Goal: Task Accomplishment & Management: Manage account settings

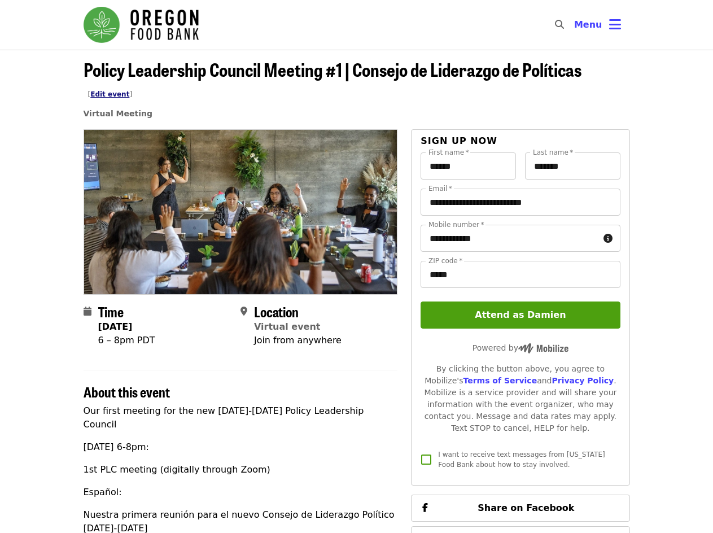
click at [129, 90] on link "Edit event" at bounding box center [109, 94] width 39 height 8
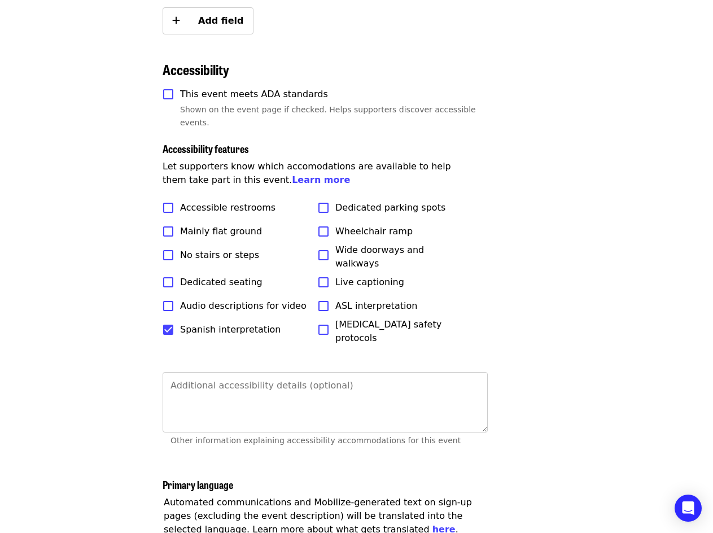
scroll to position [3122, 0]
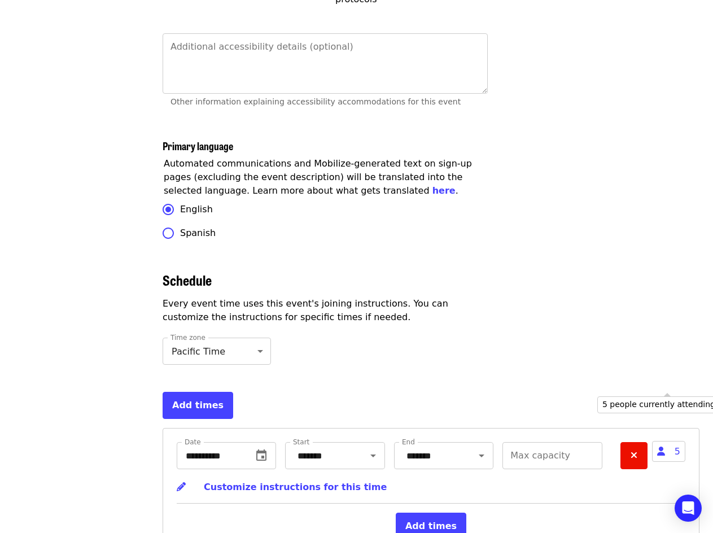
click at [672, 441] on span "5" at bounding box center [668, 451] width 33 height 21
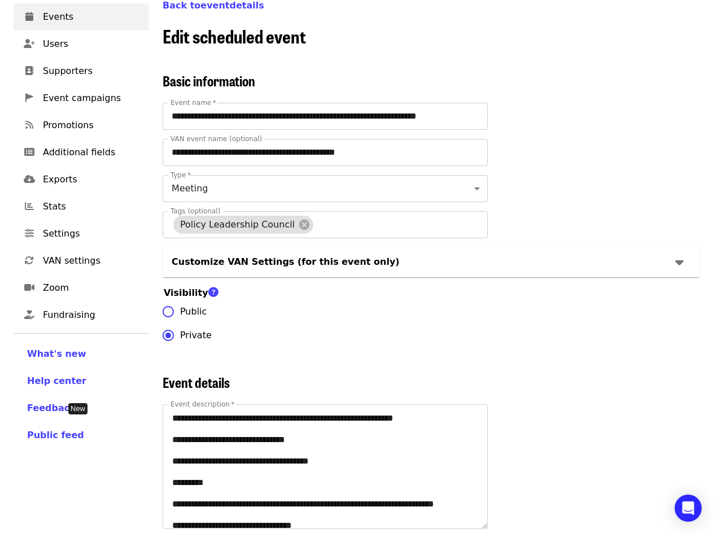
scroll to position [0, 0]
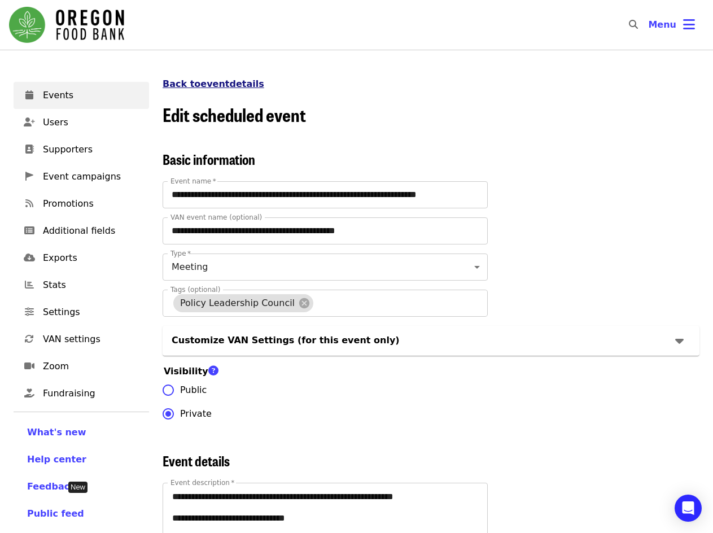
click at [238, 82] on link "Back to event details" at bounding box center [214, 83] width 102 height 11
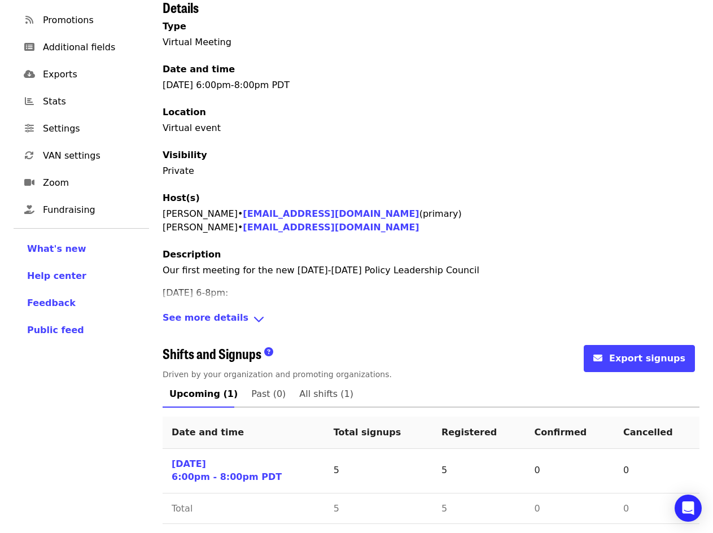
scroll to position [190, 0]
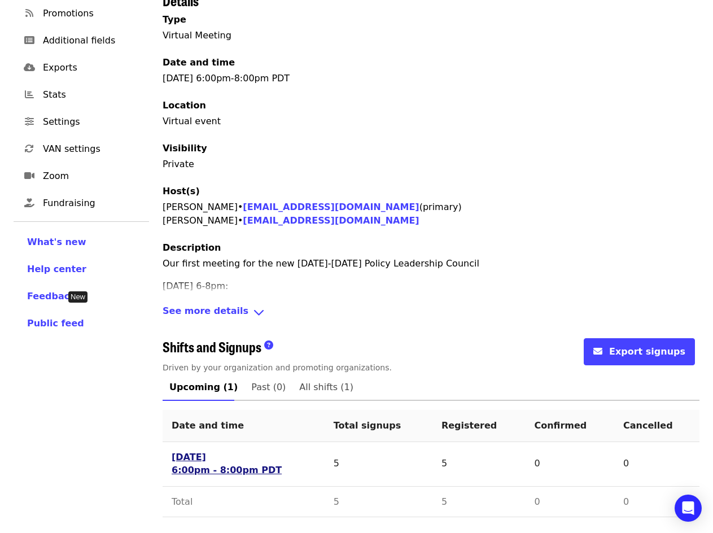
click at [217, 457] on link "[DATE] 6:00pm - 8:00pm PDT" at bounding box center [227, 464] width 110 height 26
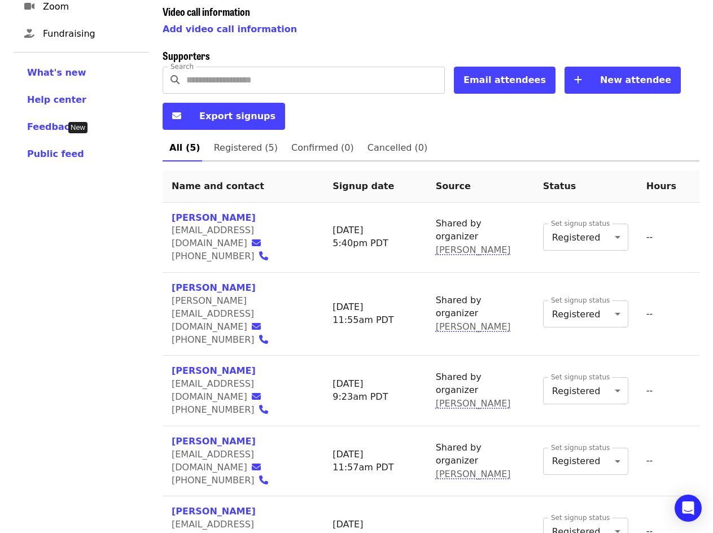
scroll to position [370, 0]
